Goal: Check status

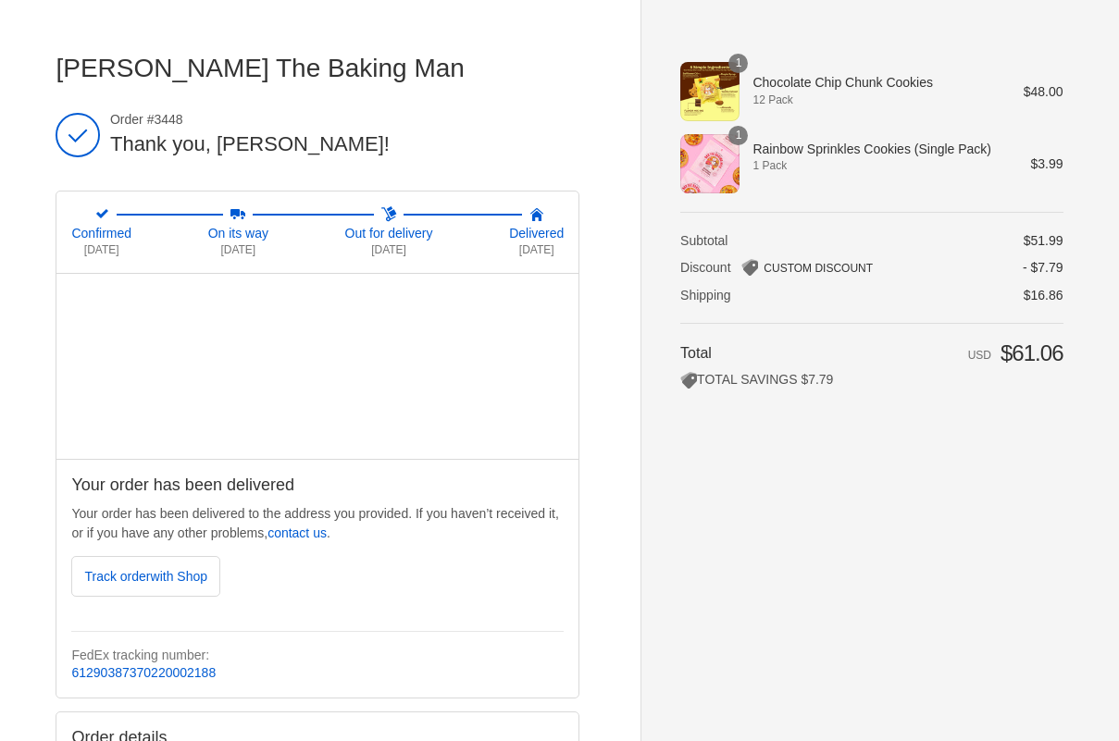
drag, startPoint x: 185, startPoint y: 117, endPoint x: 115, endPoint y: 122, distance: 70.5
click at [115, 122] on span "Order #3448" at bounding box center [344, 119] width 469 height 17
copy span "Order #3448"
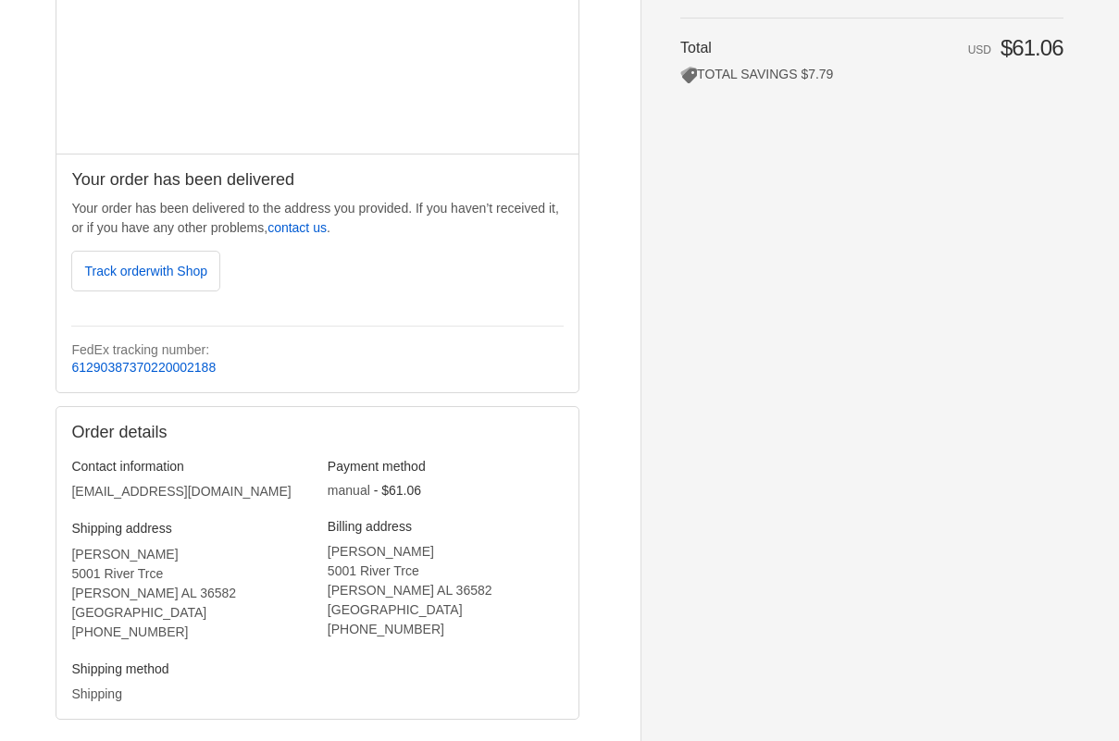
scroll to position [370, 0]
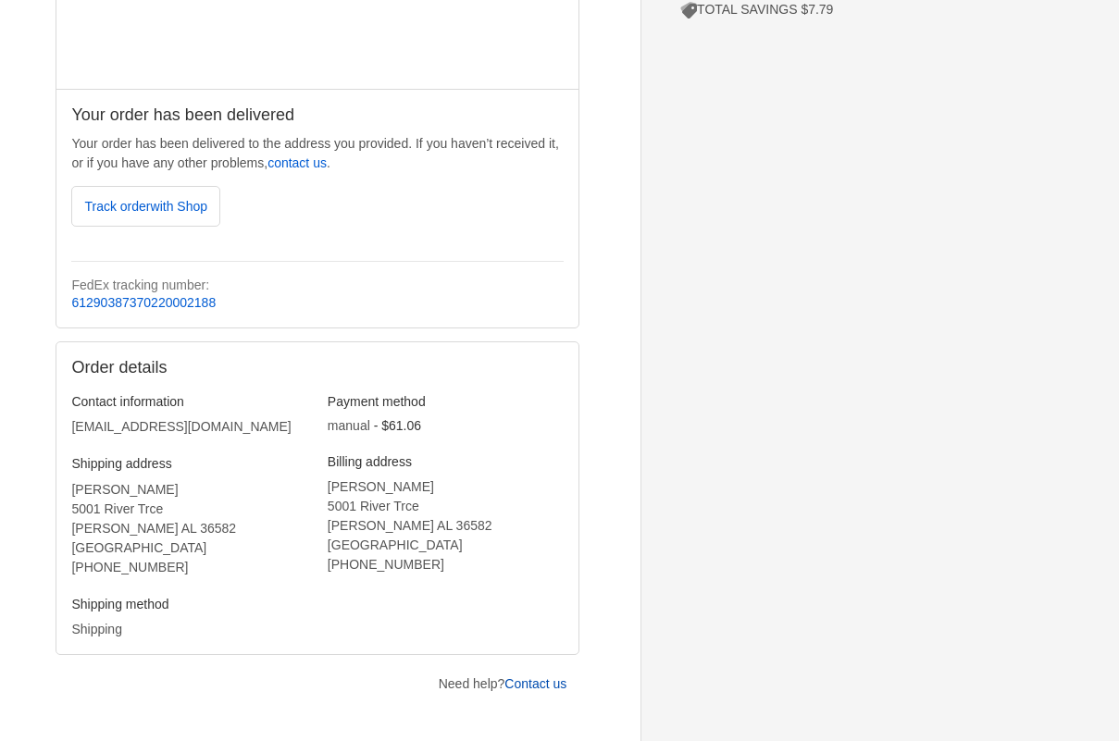
click at [535, 681] on link "Contact us" at bounding box center [535, 683] width 62 height 15
click at [456, 237] on div "Your order has been delivered Your order has been delivered to the address you …" at bounding box center [317, 208] width 522 height 239
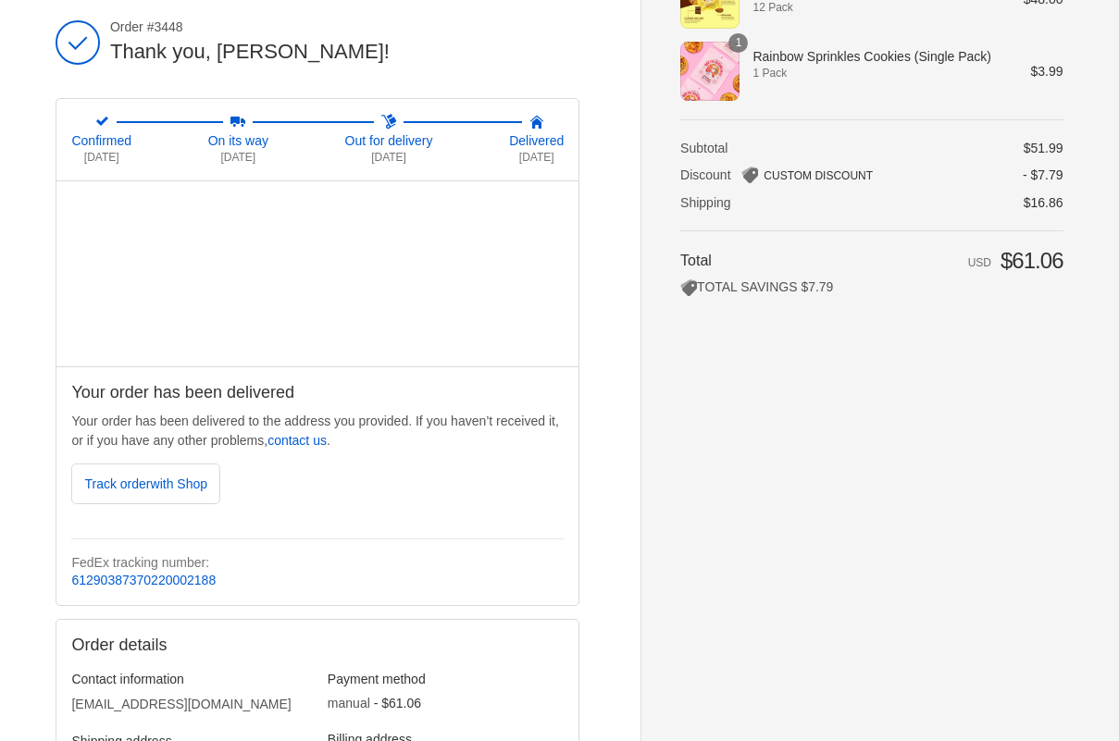
scroll to position [0, 0]
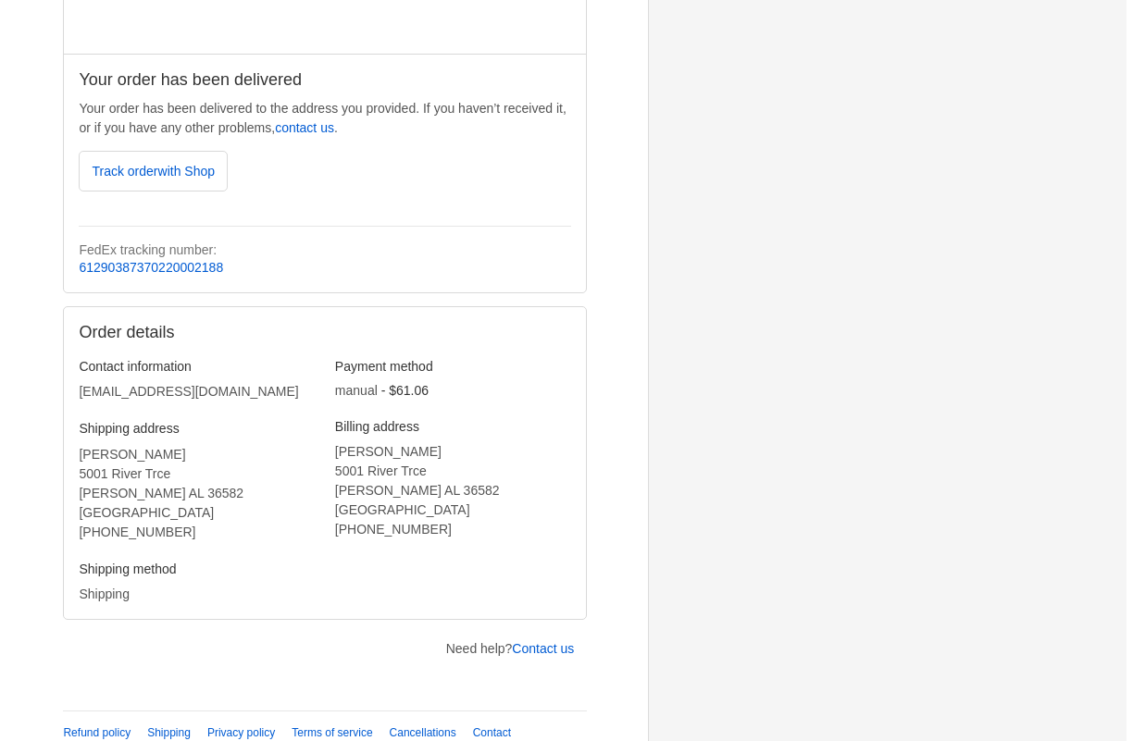
scroll to position [424, 0]
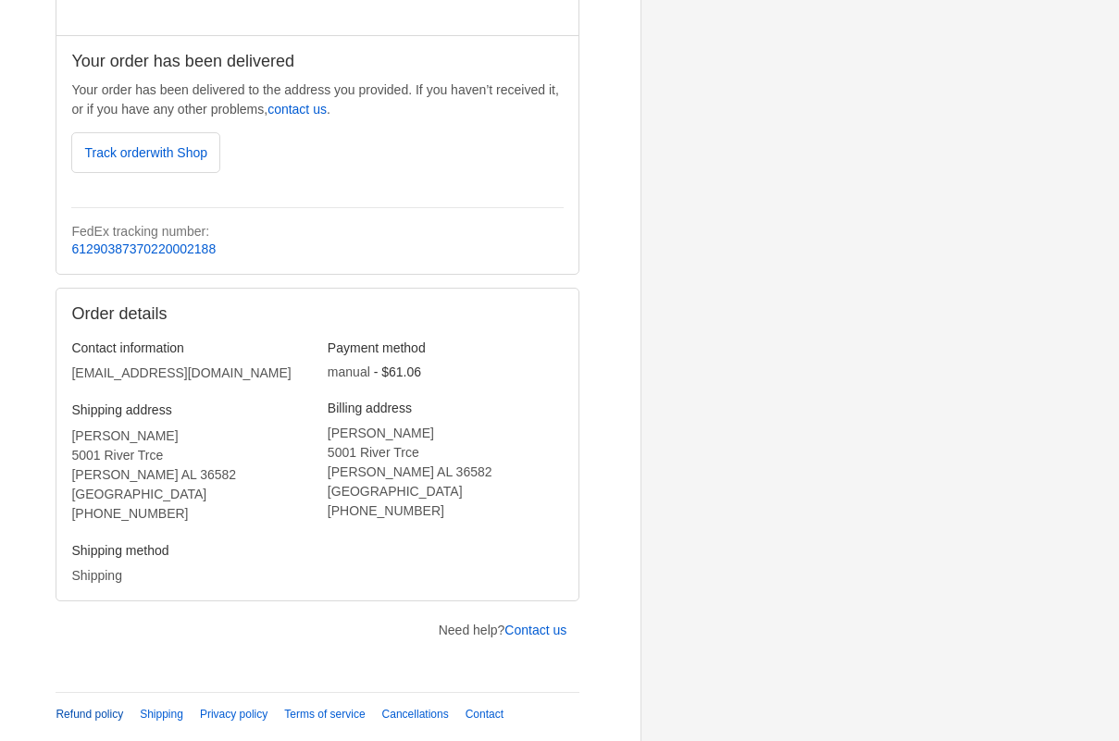
click at [85, 714] on link "Refund policy" at bounding box center [90, 714] width 68 height 13
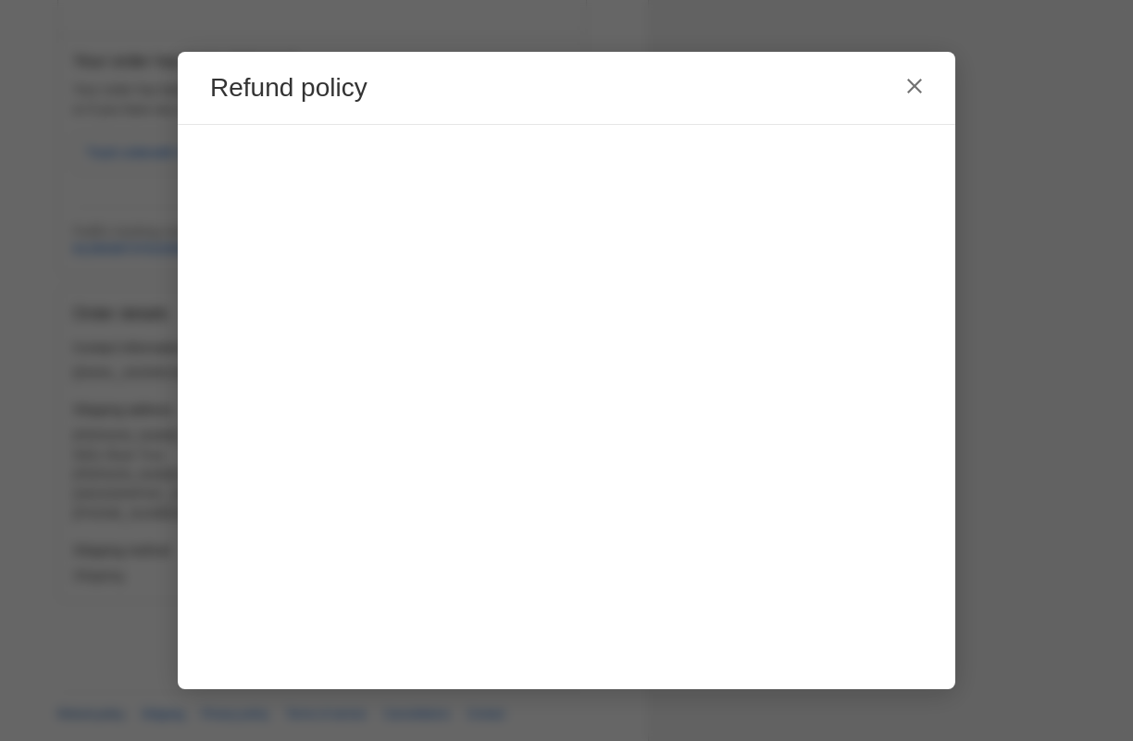
scroll to position [0, 0]
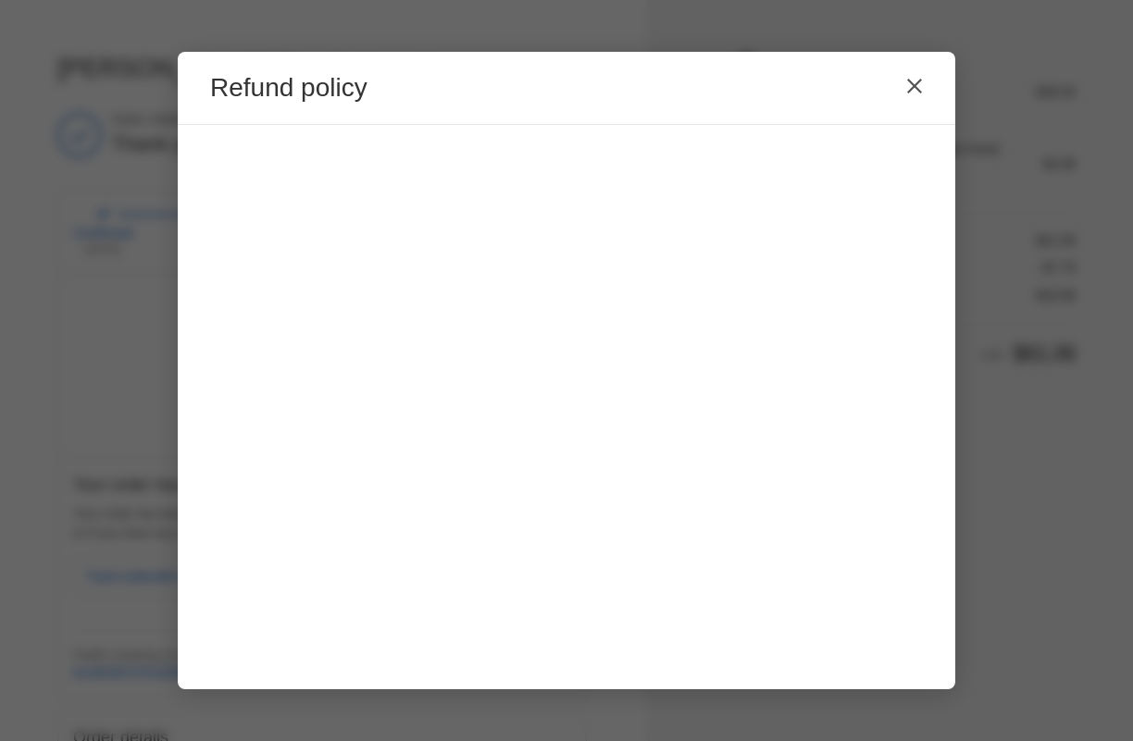
click at [916, 88] on icon "Close" at bounding box center [914, 86] width 15 height 15
